Goal: Entertainment & Leisure: Consume media (video, audio)

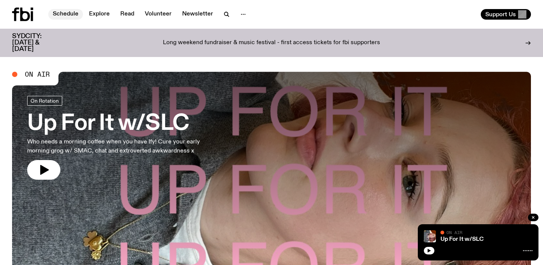
click at [71, 17] on link "Schedule" at bounding box center [65, 14] width 35 height 11
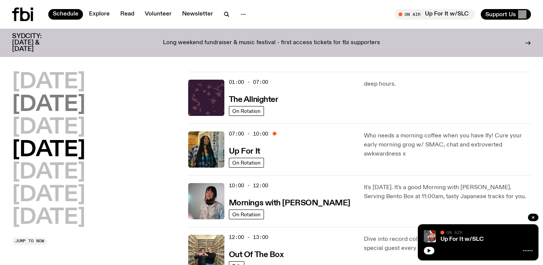
click at [71, 100] on h2 "Tuesday" at bounding box center [48, 104] width 73 height 21
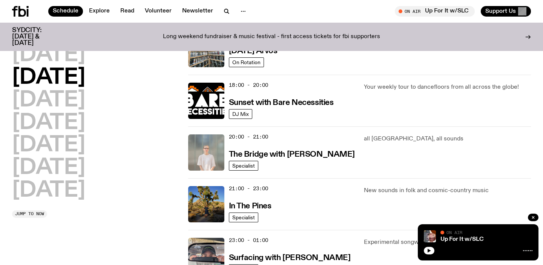
scroll to position [302, 0]
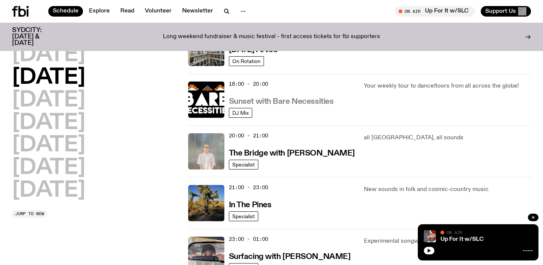
click at [309, 101] on h3 "Sunset with Bare Necessities" at bounding box center [281, 102] width 105 height 8
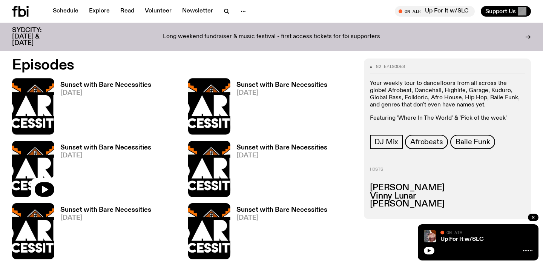
scroll to position [354, 0]
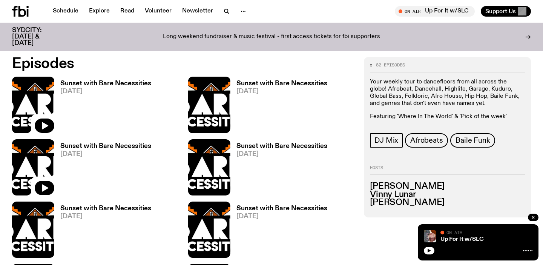
click at [27, 86] on img at bounding box center [33, 105] width 42 height 56
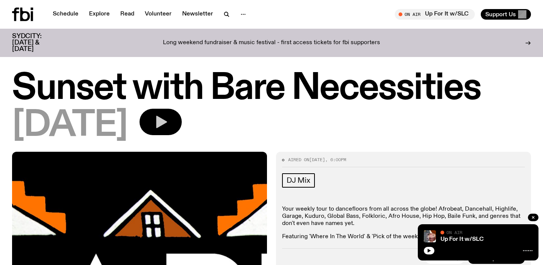
click at [168, 120] on icon "button" at bounding box center [160, 121] width 15 height 15
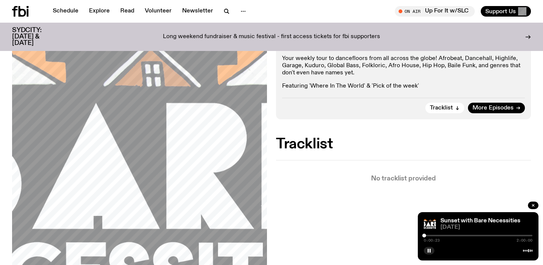
scroll to position [109, 0]
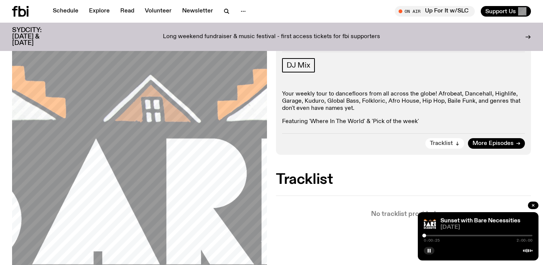
click at [440, 145] on span "Tracklist" at bounding box center [441, 144] width 23 height 6
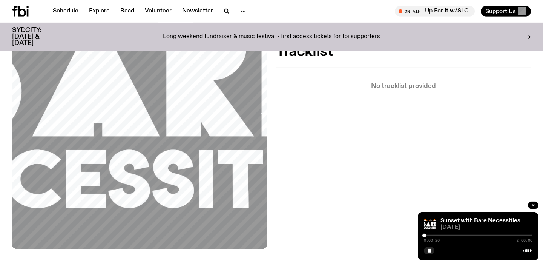
scroll to position [237, 0]
click at [479, 223] on link "Sunset with Bare Necessities" at bounding box center [481, 221] width 80 height 6
click at [428, 234] on div "0:01:34 2:00:00" at bounding box center [478, 237] width 109 height 9
click at [427, 235] on div at bounding box center [427, 236] width 4 height 4
click at [429, 235] on div at bounding box center [429, 236] width 4 height 4
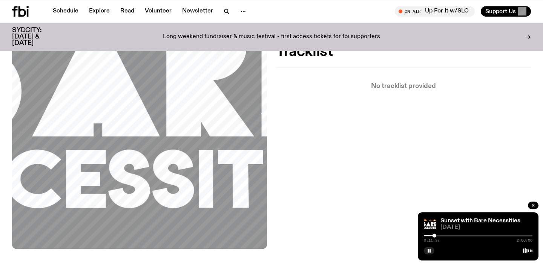
click at [440, 236] on div at bounding box center [478, 236] width 109 height 2
click at [450, 235] on div at bounding box center [478, 236] width 109 height 2
click at [447, 234] on div "0:28:48 2:00:00" at bounding box center [478, 237] width 109 height 9
click at [447, 235] on div at bounding box center [447, 236] width 4 height 4
click at [460, 235] on div at bounding box center [478, 236] width 109 height 2
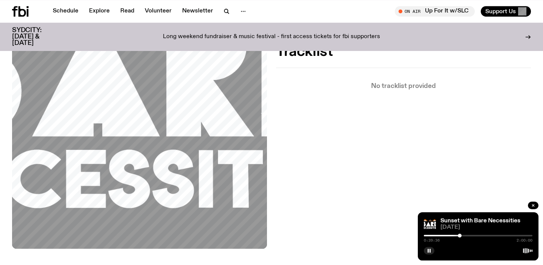
click at [464, 235] on div at bounding box center [478, 236] width 109 height 2
click at [467, 235] on div at bounding box center [478, 236] width 109 height 2
click at [470, 235] on div at bounding box center [478, 236] width 109 height 2
click at [473, 235] on div at bounding box center [478, 236] width 109 height 2
click at [476, 235] on div at bounding box center [478, 236] width 109 height 2
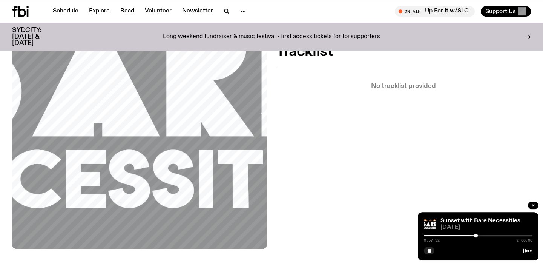
click at [475, 235] on div at bounding box center [476, 236] width 4 height 4
click at [481, 234] on div at bounding box center [481, 236] width 4 height 4
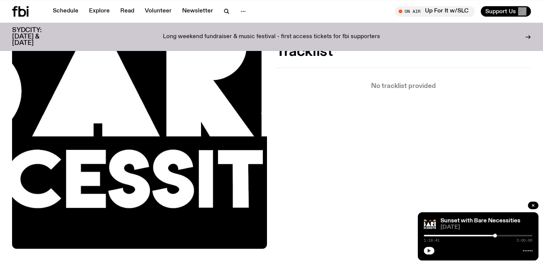
click at [430, 251] on icon "button" at bounding box center [429, 251] width 3 height 4
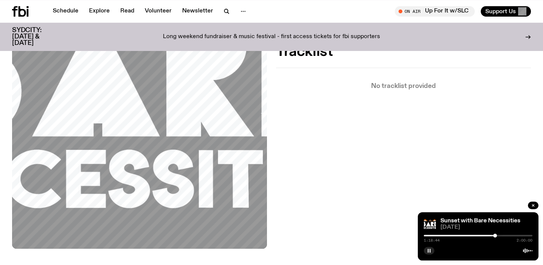
click at [498, 235] on div at bounding box center [478, 236] width 109 height 2
click at [496, 235] on div at bounding box center [443, 236] width 109 height 2
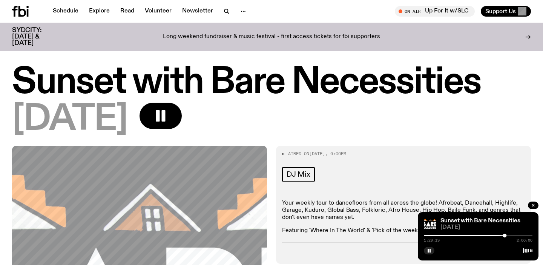
scroll to position [237, 0]
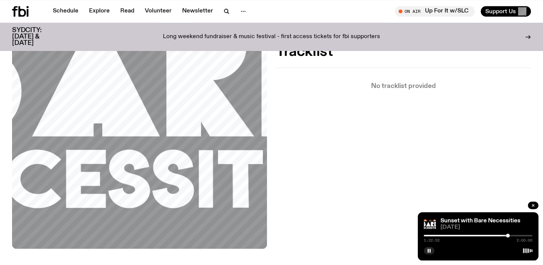
click at [511, 235] on div at bounding box center [478, 236] width 109 height 2
click at [514, 235] on div at bounding box center [513, 236] width 4 height 4
click at [517, 235] on div at bounding box center [478, 236] width 109 height 2
